Goal: Task Accomplishment & Management: Manage account settings

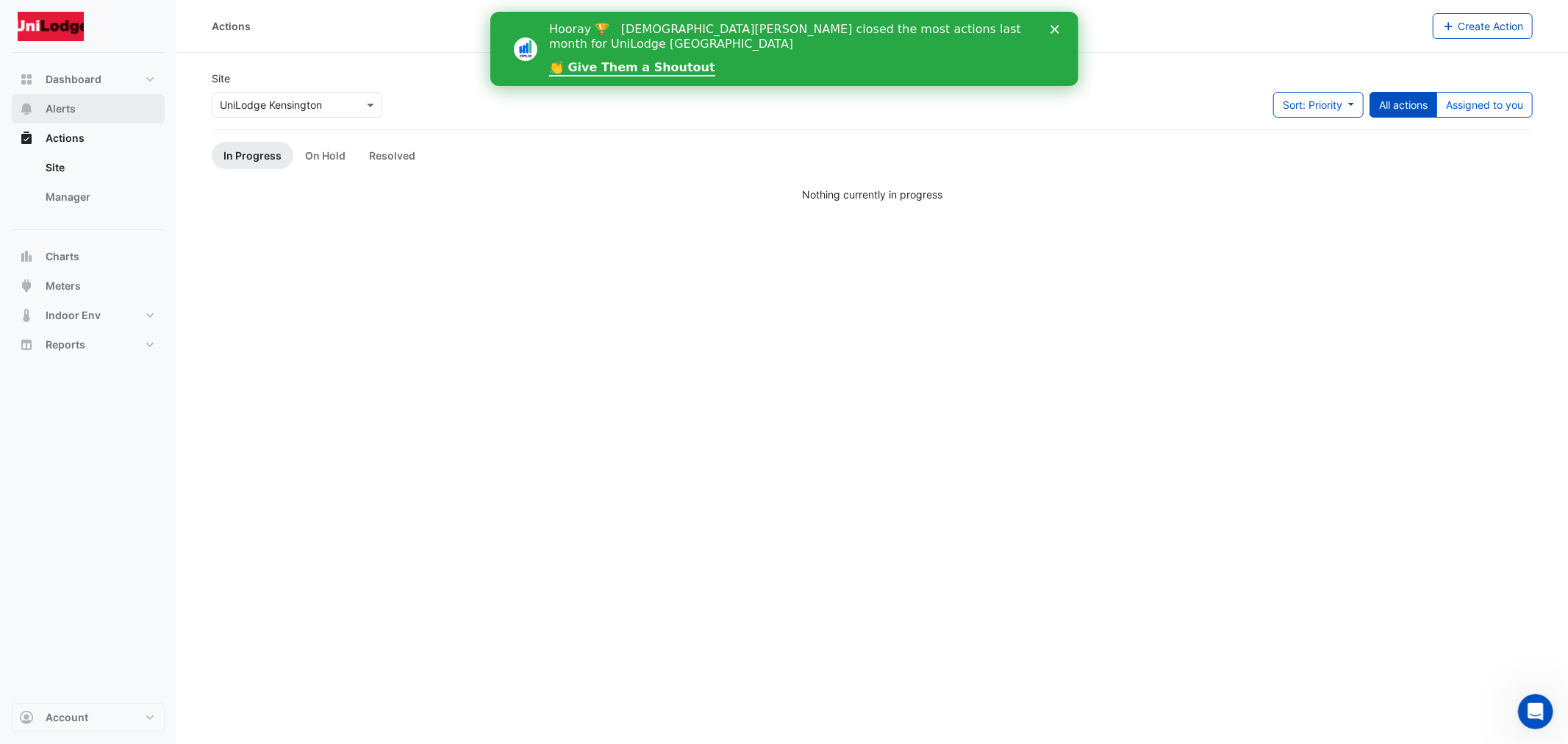
click at [82, 109] on button "Alerts" at bounding box center [88, 109] width 153 height 29
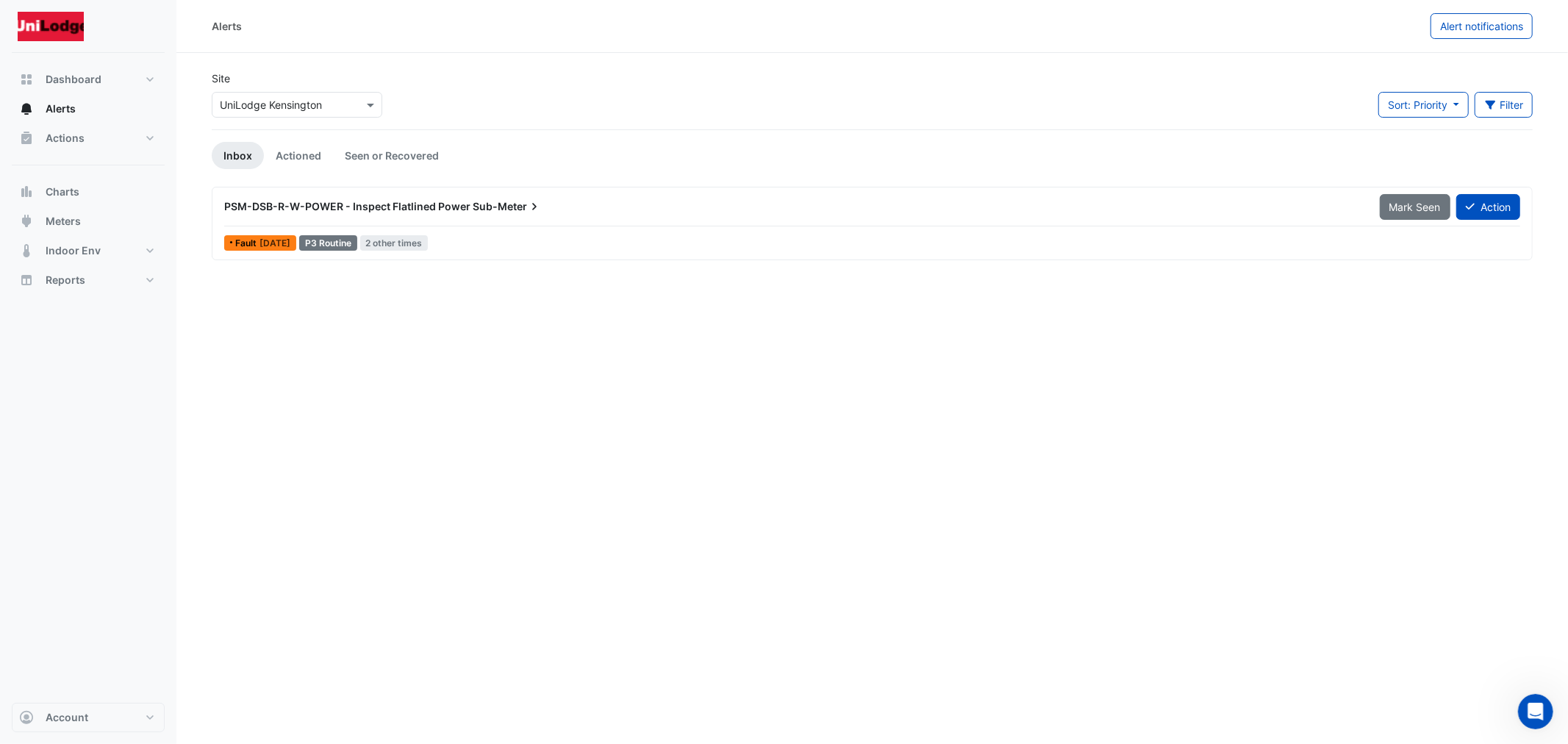
click at [336, 201] on span "PSM-DSB-R-W-POWER - Inspect Flatlined Power" at bounding box center [348, 206] width 247 height 12
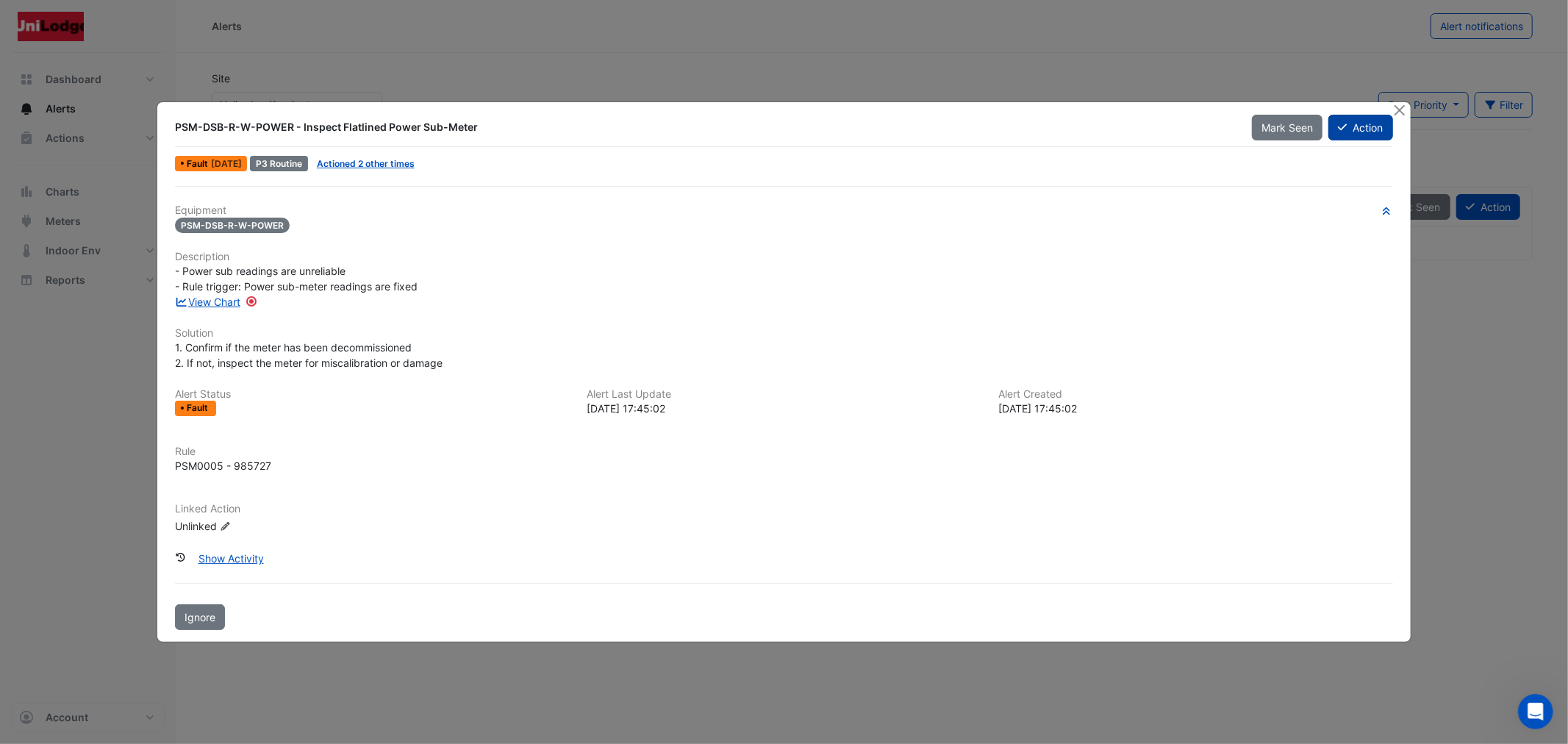
click at [1339, 122] on icon at bounding box center [1342, 128] width 9 height 10
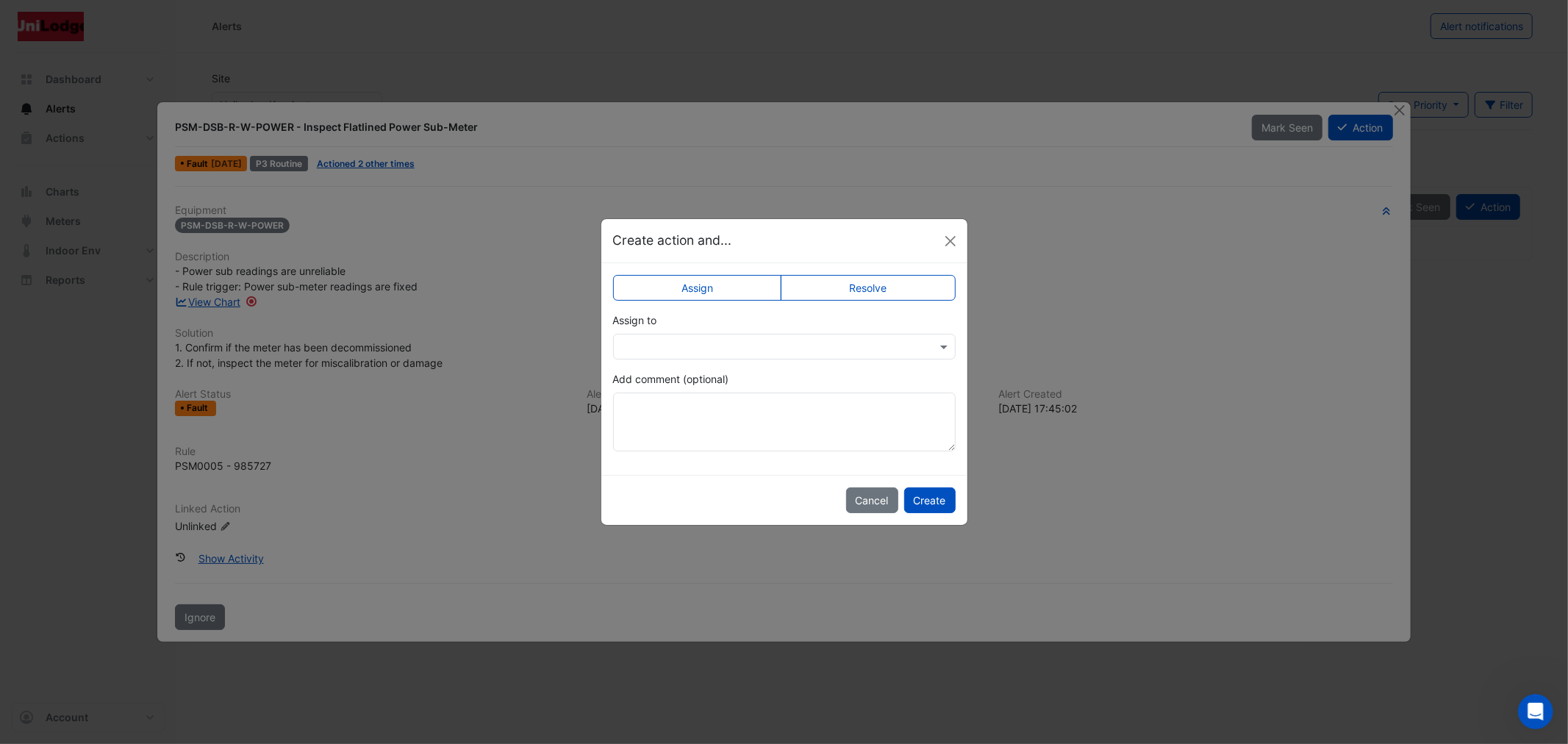
click at [875, 279] on label "Resolve" at bounding box center [868, 288] width 175 height 26
click at [697, 423] on textarea "Add comment (optional)" at bounding box center [784, 422] width 342 height 59
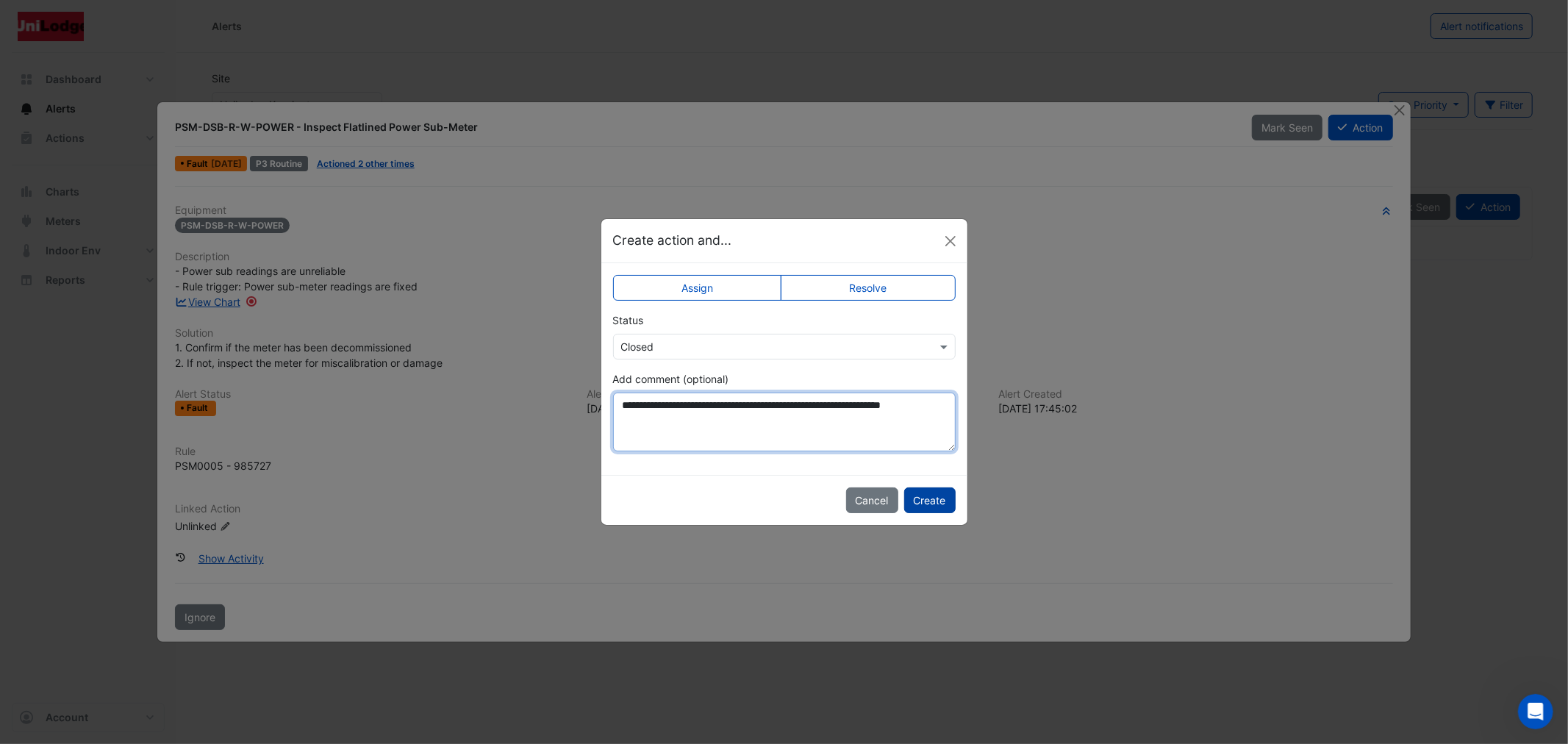
type textarea "**********"
click at [936, 491] on button "Create" at bounding box center [930, 500] width 52 height 26
